Goal: Find contact information: Find contact information

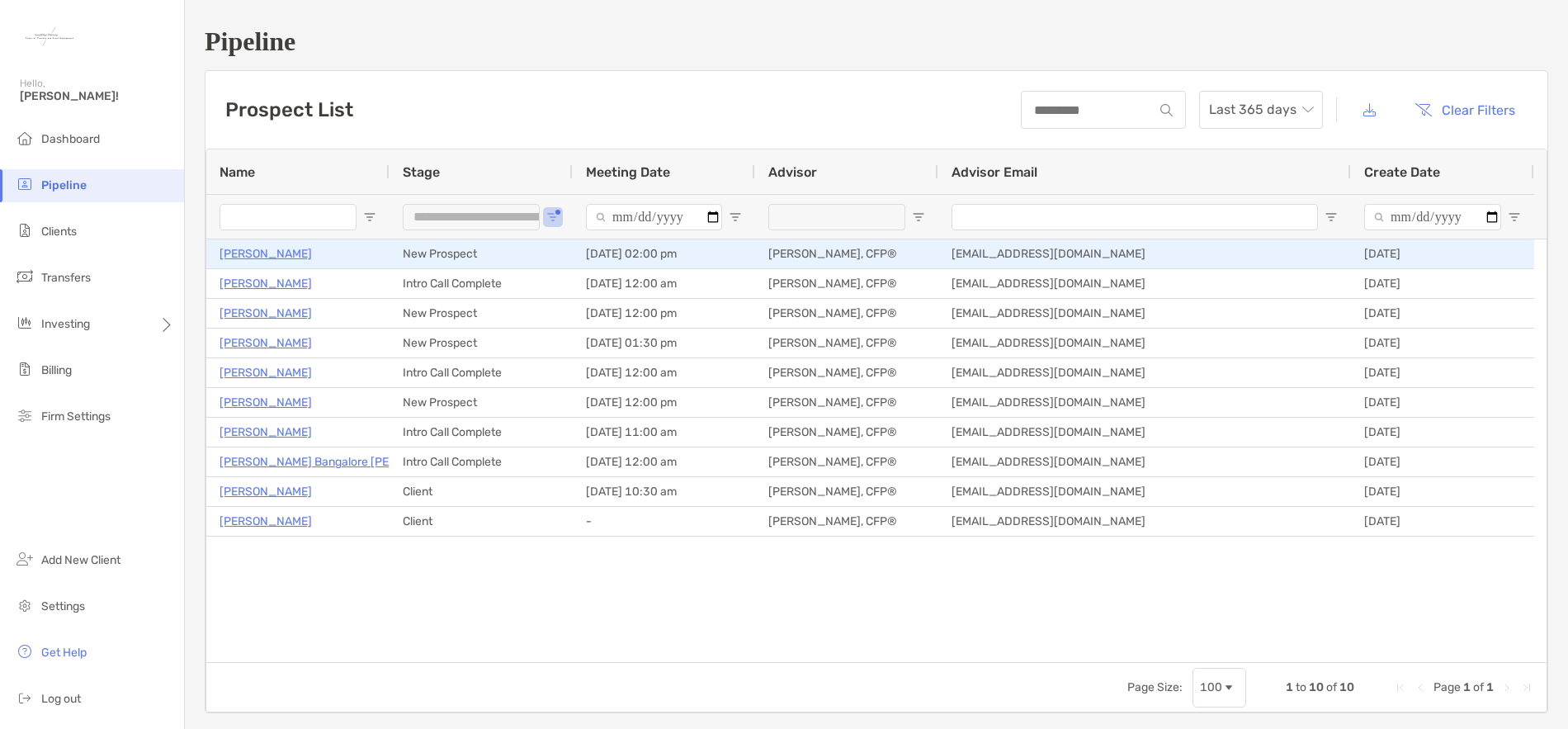
click at [291, 254] on p "[PERSON_NAME]" at bounding box center [265, 253] width 92 height 21
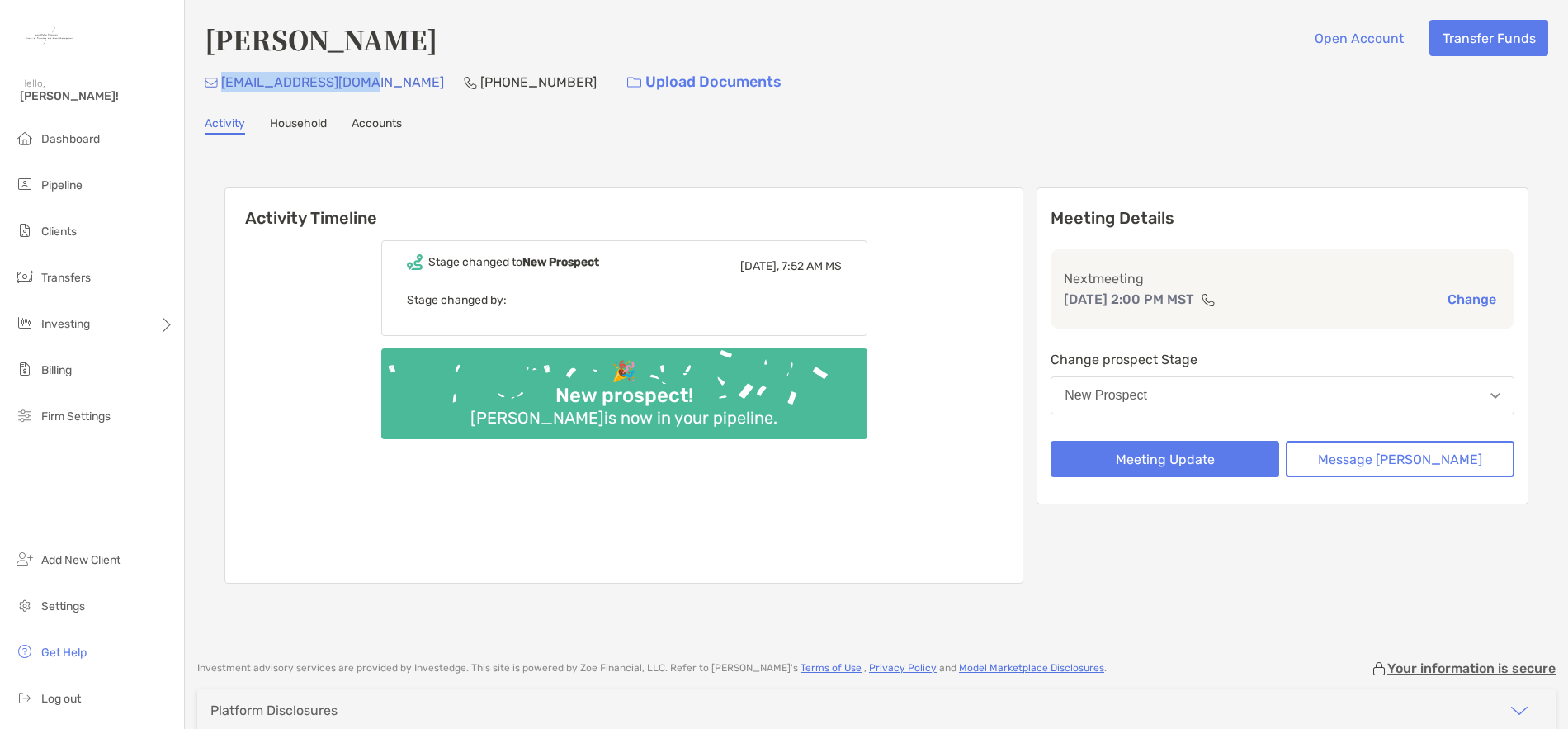
drag, startPoint x: 369, startPoint y: 79, endPoint x: 223, endPoint y: 83, distance: 146.1
click at [223, 83] on div "[EMAIL_ADDRESS][DOMAIN_NAME] [PHONE_NUMBER] Upload Documents" at bounding box center [876, 82] width 1343 height 35
copy p "[EMAIL_ADDRESS][DOMAIN_NAME]"
